Goal: Task Accomplishment & Management: Use online tool/utility

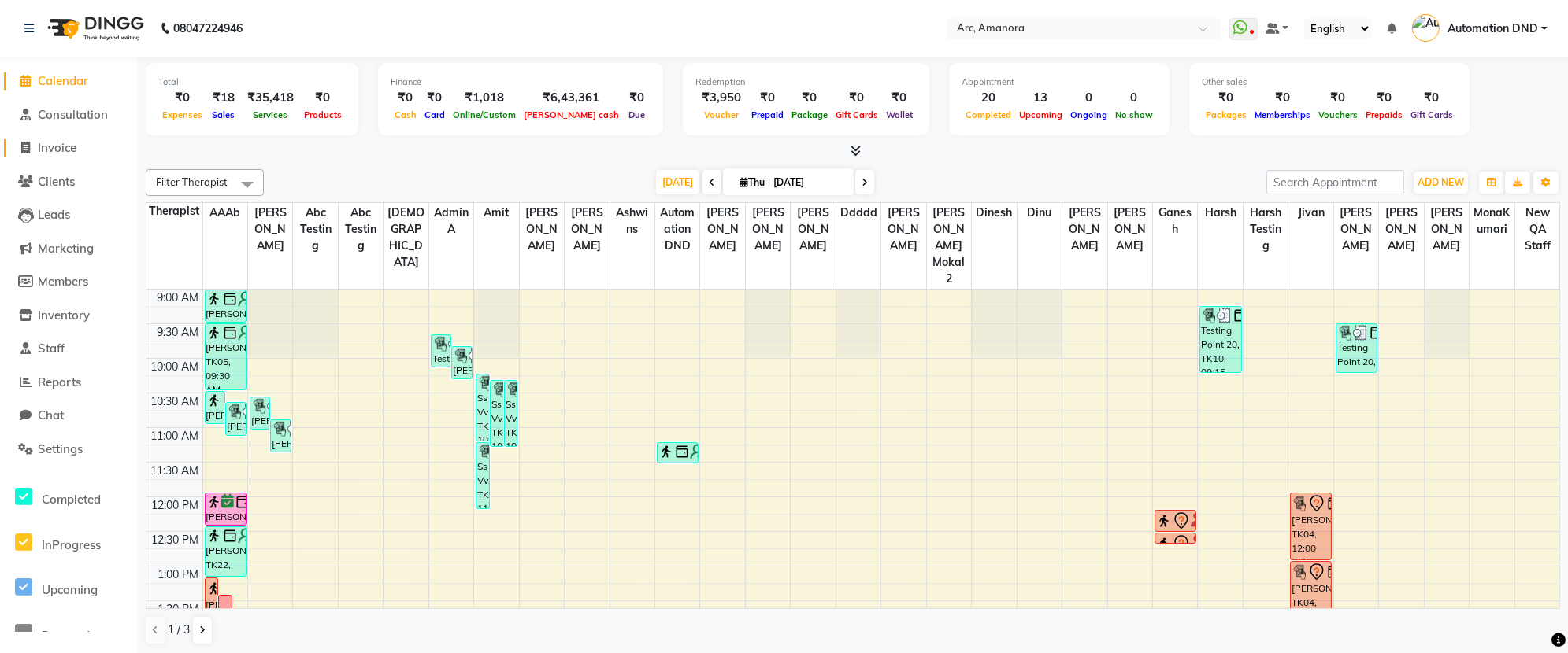
click at [60, 155] on span "Invoice" at bounding box center [57, 147] width 39 height 15
select select "service"
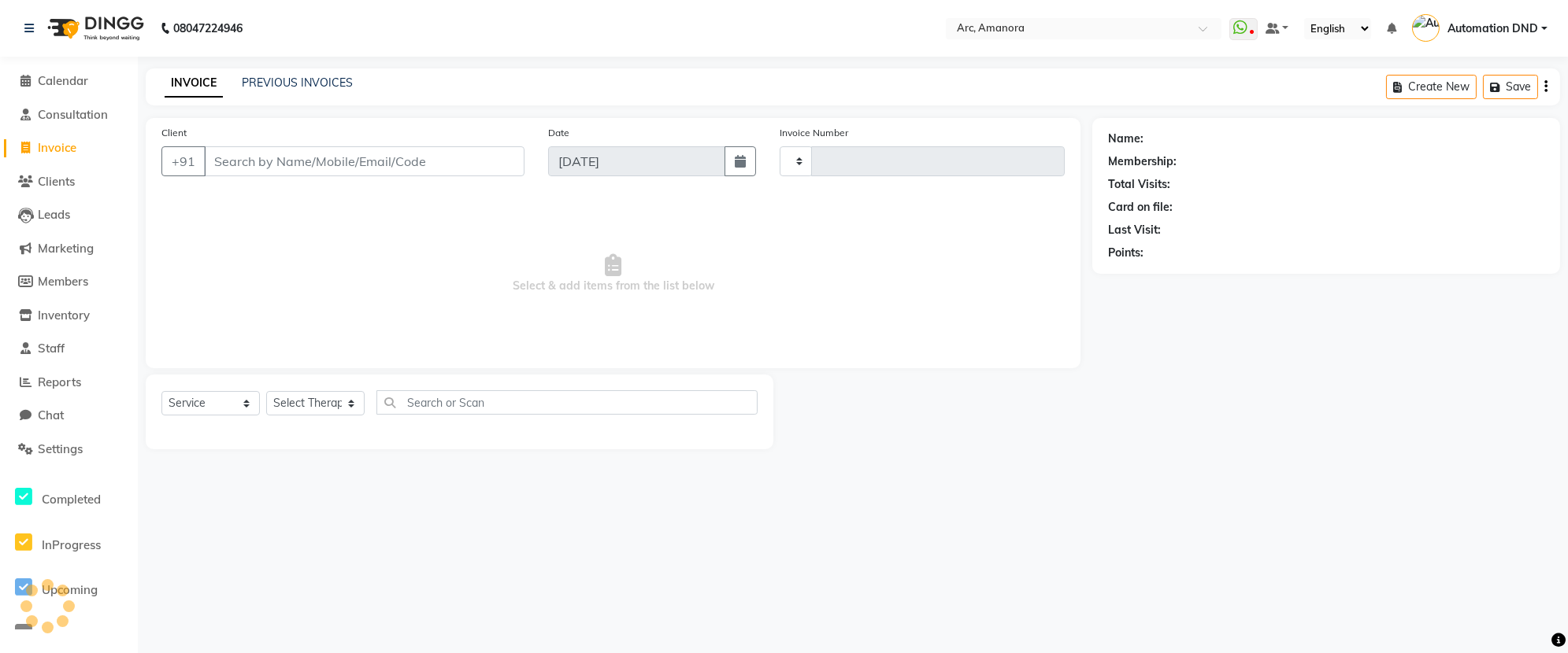
type input "12085"
select select "75"
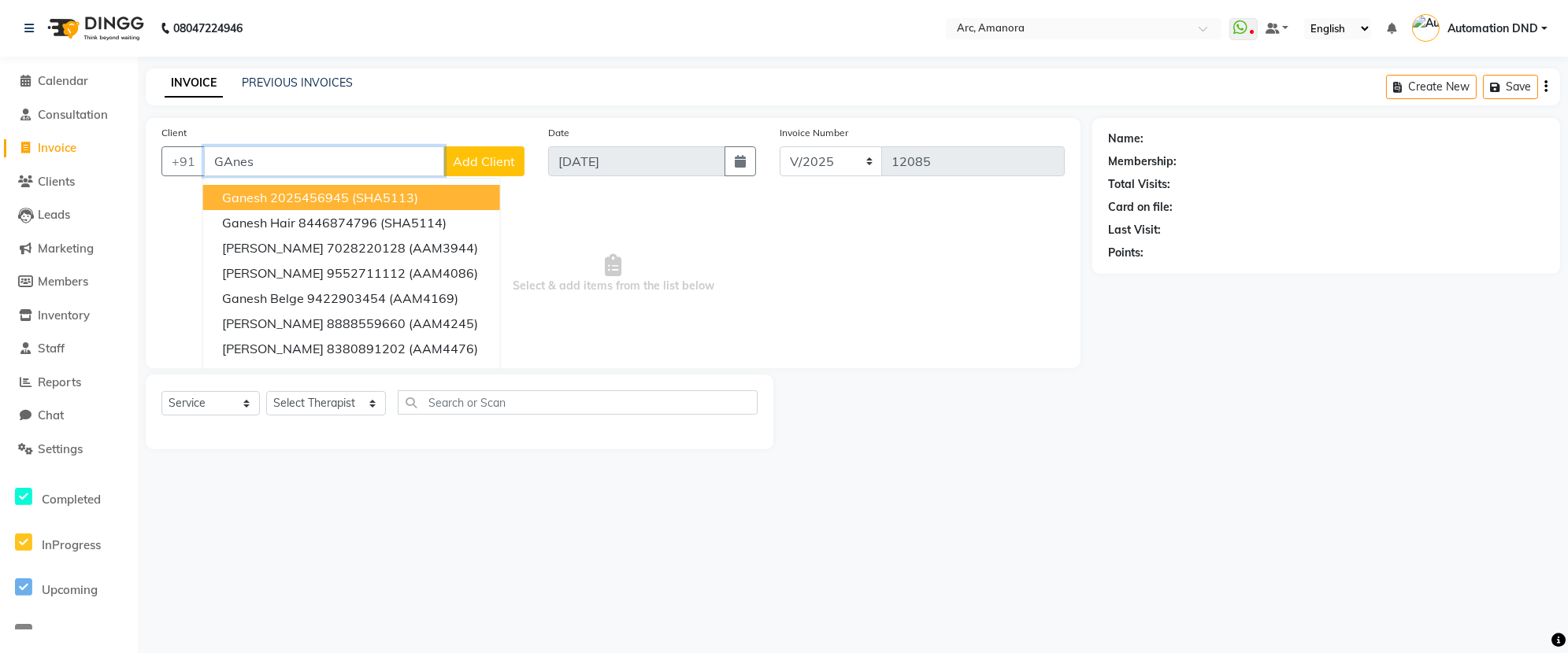
click at [342, 194] on ngb-highlight "2025456945" at bounding box center [310, 197] width 79 height 15
type input "2025456945"
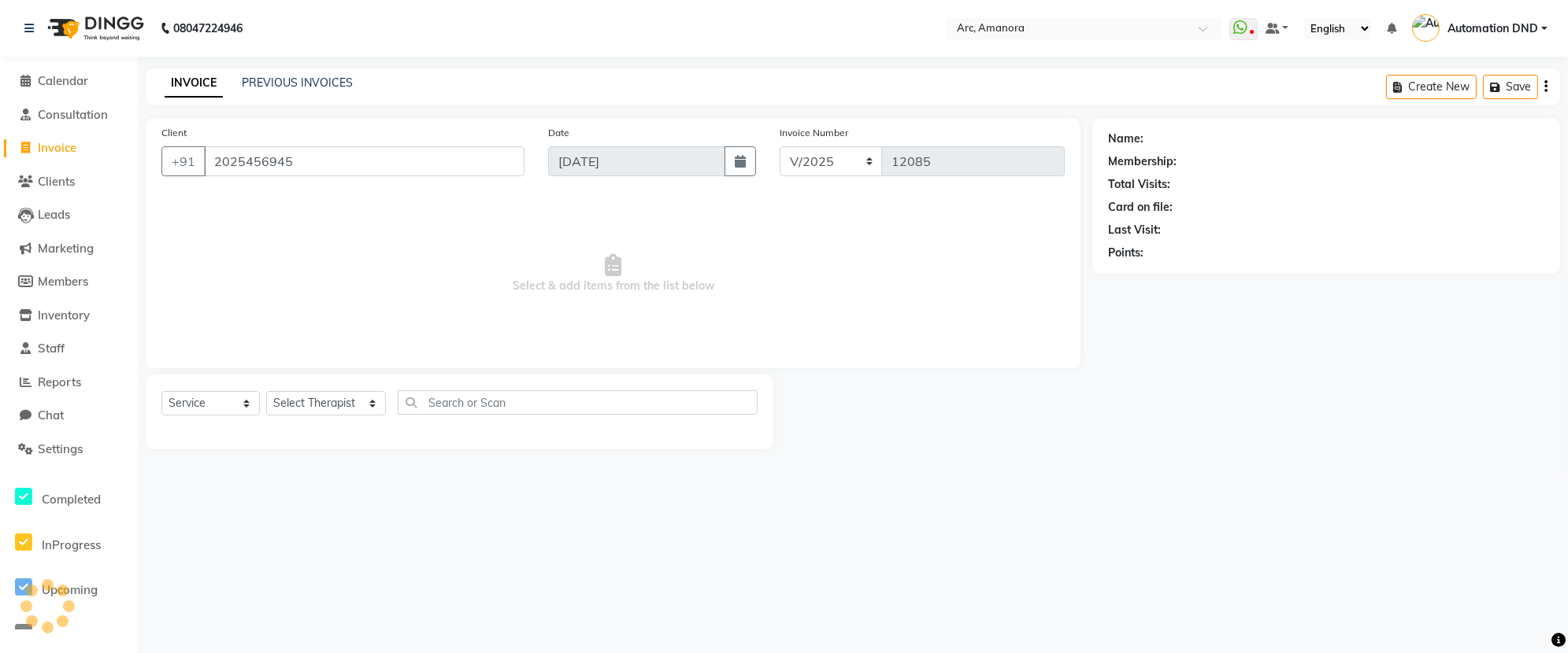
select select "1: Object"
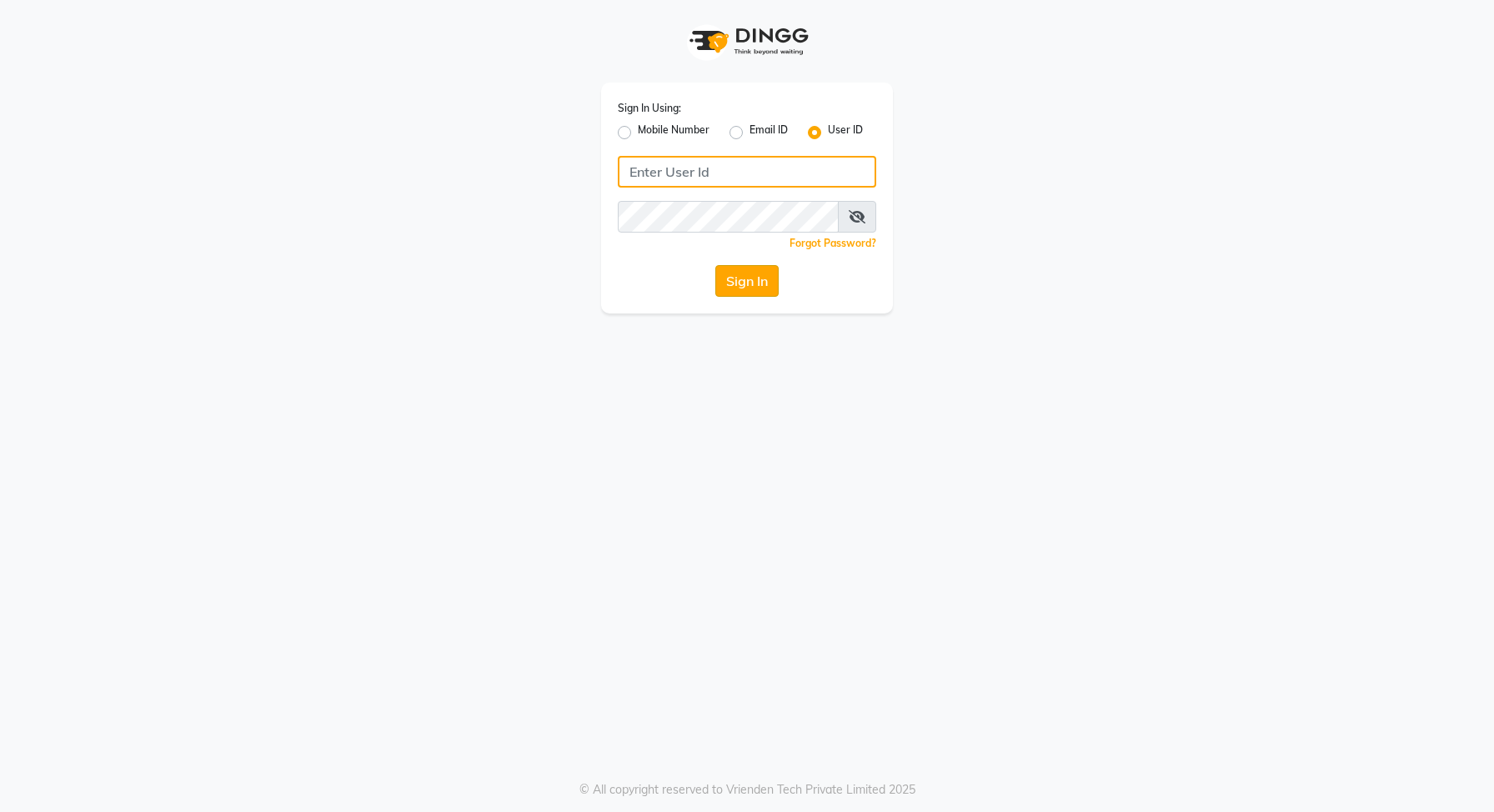
type input "e153-714"
click at [747, 277] on button "Sign In" at bounding box center [747, 281] width 64 height 32
